Goal: Complete application form

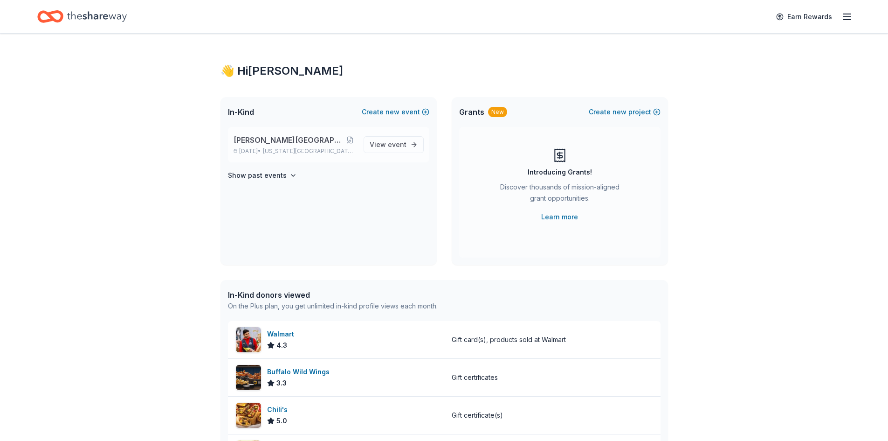
click at [285, 139] on span "[PERSON_NAME][GEOGRAPHIC_DATA] Gala 2025" at bounding box center [289, 139] width 111 height 11
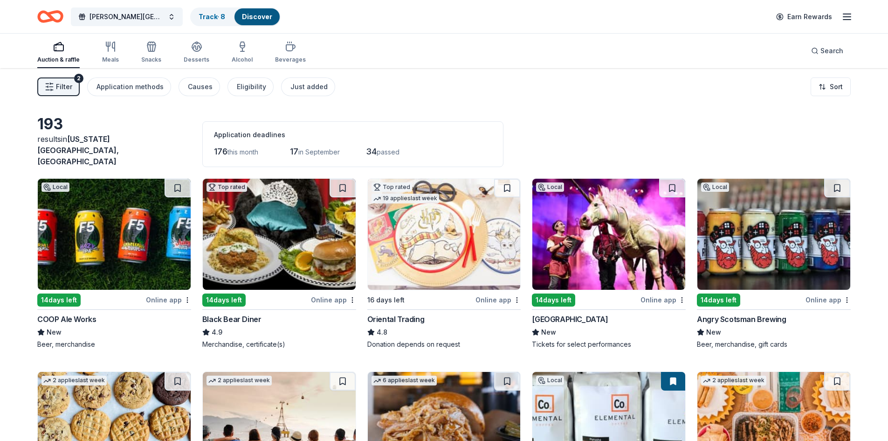
click at [275, 242] on img at bounding box center [279, 234] width 153 height 111
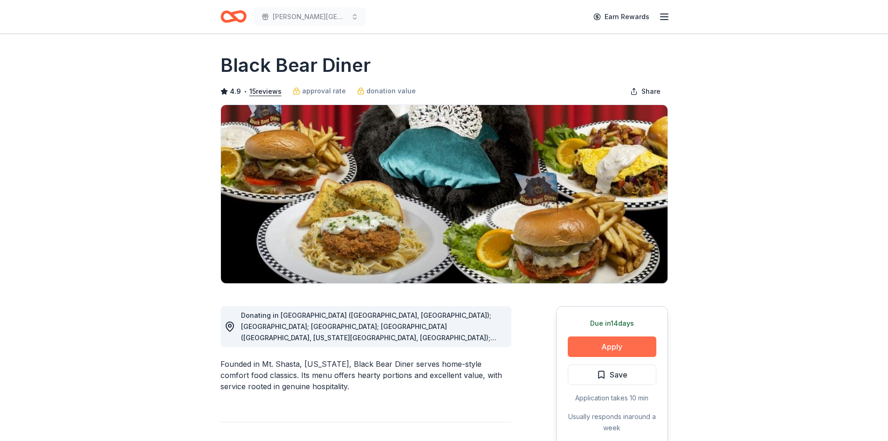
click at [616, 348] on button "Apply" at bounding box center [612, 346] width 89 height 21
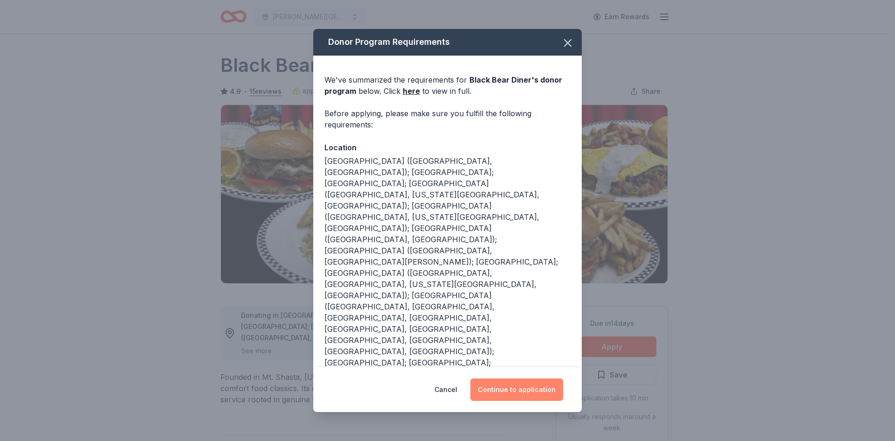
click at [513, 378] on button "Continue to application" at bounding box center [516, 389] width 93 height 22
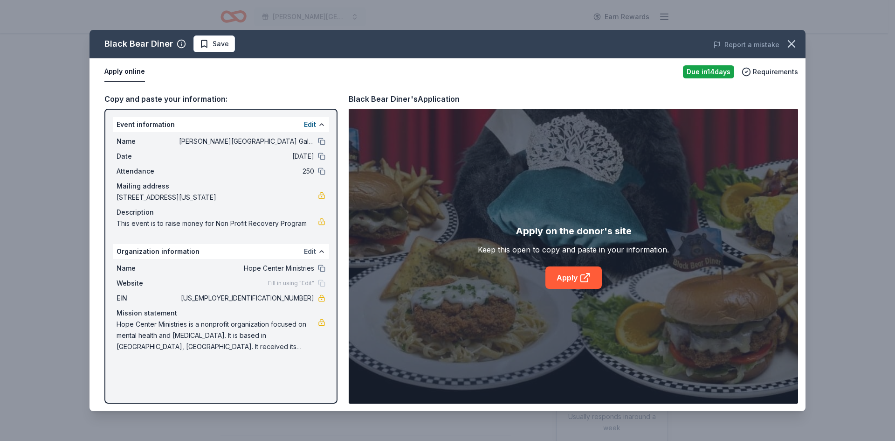
click at [310, 253] on button "Edit" at bounding box center [310, 251] width 12 height 11
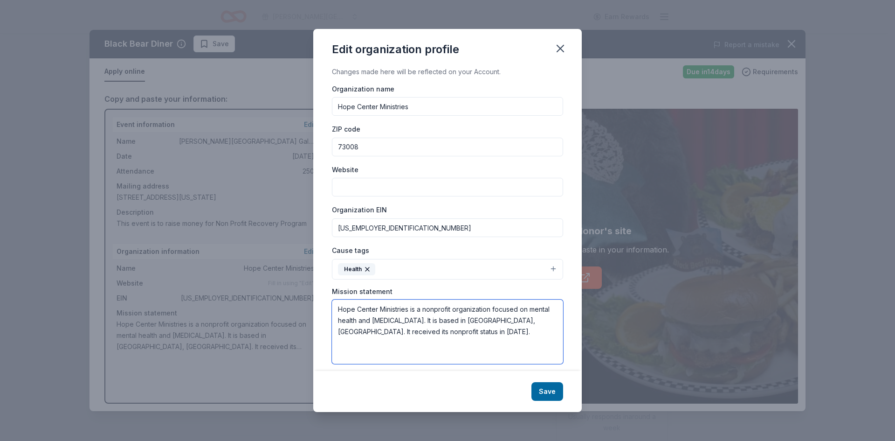
drag, startPoint x: 339, startPoint y: 308, endPoint x: 429, endPoint y: 321, distance: 90.5
click at [429, 321] on textarea "Hope Center Ministries is a nonprofit organization focused on mental health and…" at bounding box center [447, 331] width 231 height 64
click at [524, 349] on textarea "Hope Center Ministries is a nonprofit organization focused on mental health and…" at bounding box center [447, 331] width 231 height 64
click at [562, 48] on icon "button" at bounding box center [560, 48] width 7 height 7
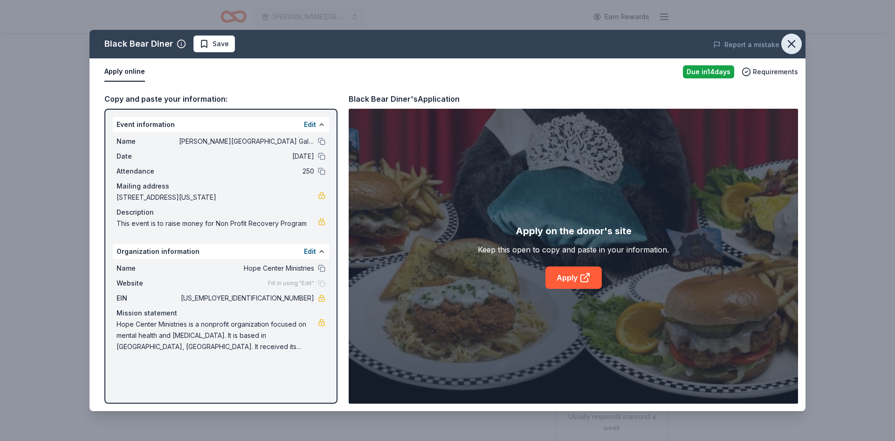
click at [791, 43] on icon "button" at bounding box center [791, 44] width 7 height 7
